Goal: Task Accomplishment & Management: Use online tool/utility

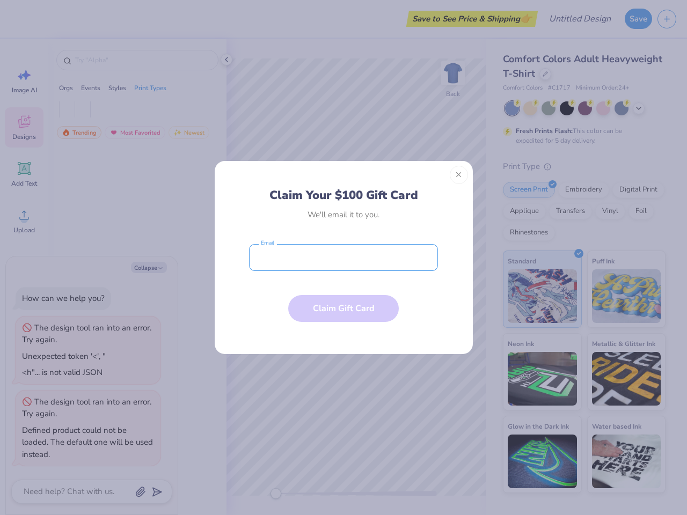
type textarea "x"
click at [343, 258] on input "email" at bounding box center [343, 257] width 189 height 27
click at [459, 175] on button "Close" at bounding box center [459, 175] width 18 height 18
